Goal: Task Accomplishment & Management: Manage account settings

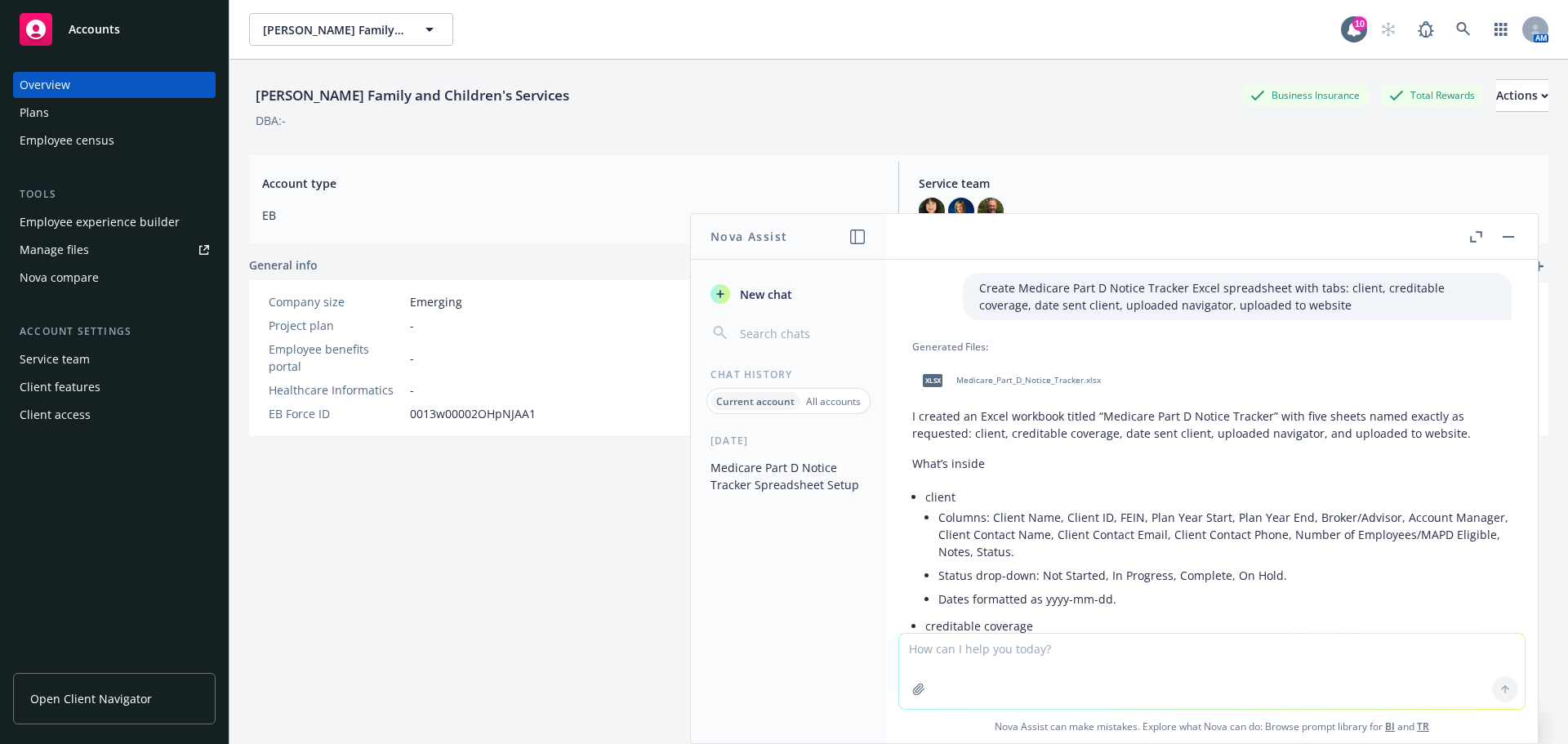
scroll to position [2246, 0]
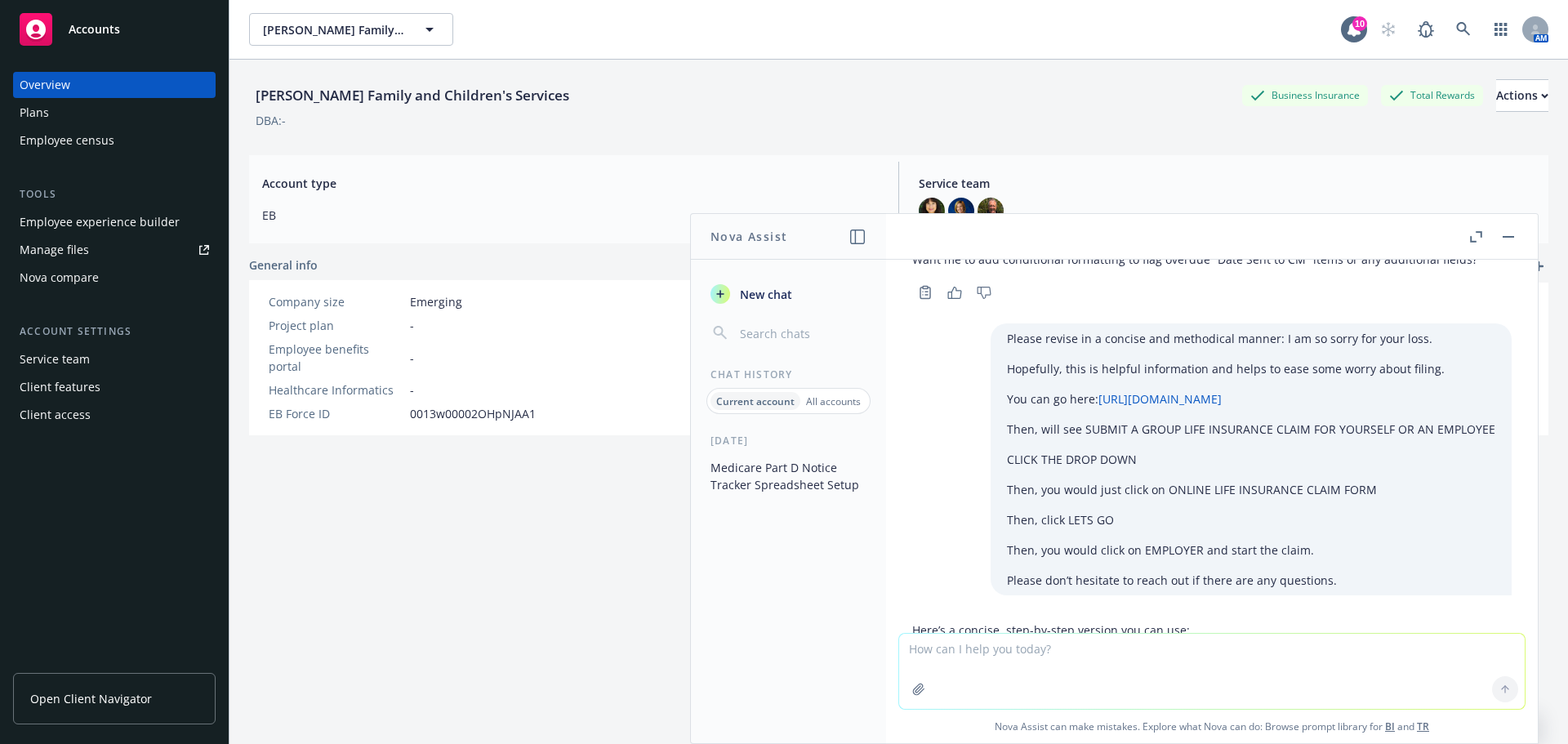
click at [991, 662] on textarea at bounding box center [1211, 670] width 625 height 75
type textarea "Ho"
